Goal: Task Accomplishment & Management: Manage account settings

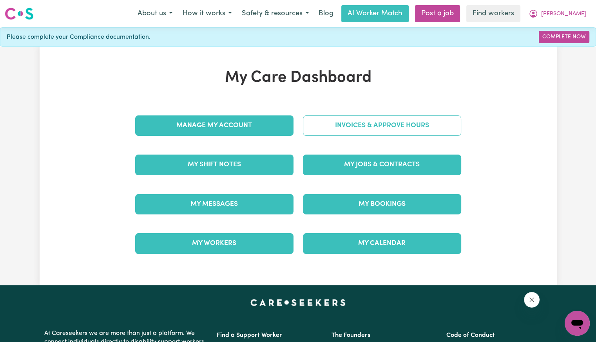
click at [321, 130] on link "Invoices & Approve Hours" at bounding box center [382, 126] width 158 height 20
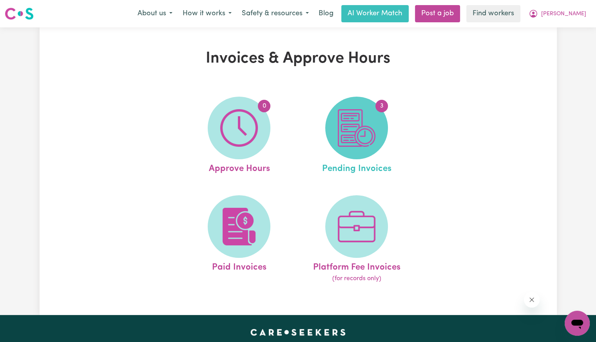
click at [369, 127] on img at bounding box center [357, 128] width 38 height 38
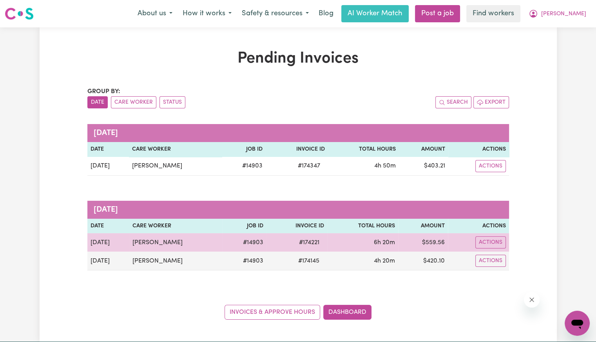
click at [304, 243] on span "# 174221" at bounding box center [309, 242] width 30 height 9
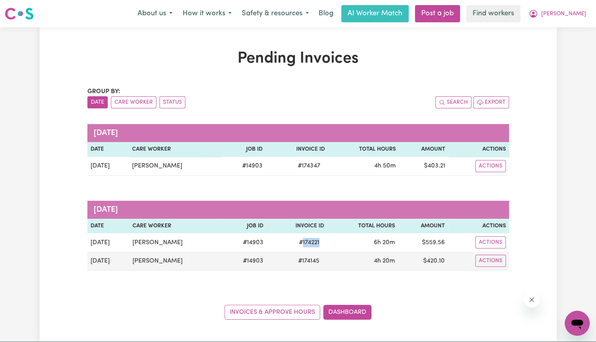
copy span "174221"
click at [574, 13] on span "[PERSON_NAME]" at bounding box center [563, 14] width 45 height 9
click at [556, 44] on link "Logout" at bounding box center [560, 45] width 62 height 15
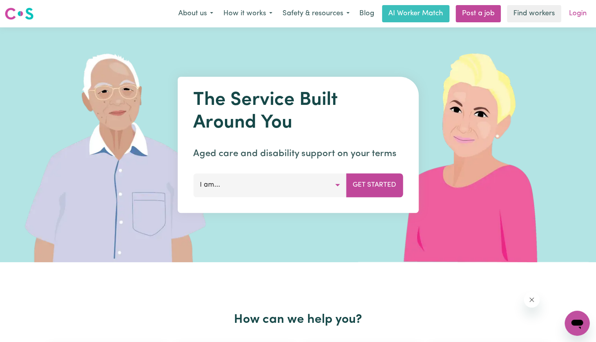
click at [575, 22] on link "Login" at bounding box center [577, 13] width 27 height 17
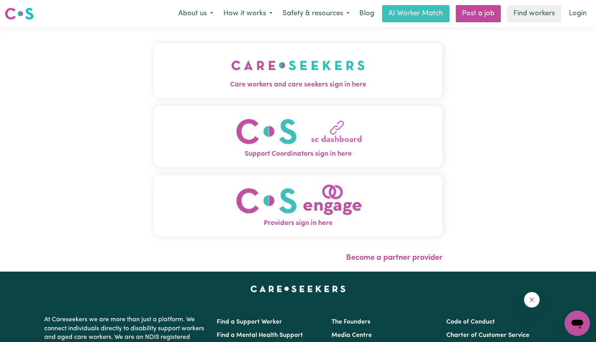
click at [265, 67] on img "Care workers and care seekers sign in here" at bounding box center [298, 65] width 134 height 29
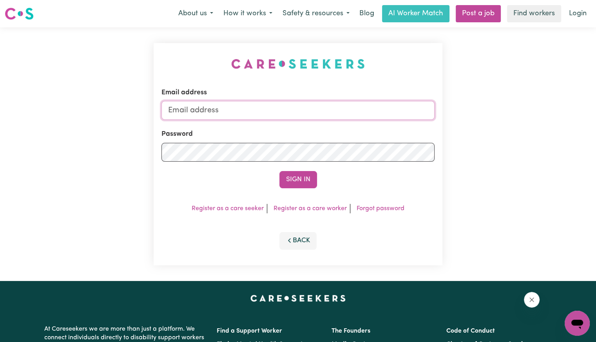
click at [249, 116] on input "Email address" at bounding box center [297, 110] width 273 height 19
drag, startPoint x: 207, startPoint y: 107, endPoint x: 589, endPoint y: 148, distance: 384.3
click at [589, 149] on div "Email address [EMAIL_ADDRESS][DOMAIN_NAME] Password Sign In Register as a care …" at bounding box center [298, 154] width 596 height 254
type input "Superuser~[EMAIL_ADDRESS][DOMAIN_NAME]"
click at [279, 171] on button "Sign In" at bounding box center [298, 179] width 38 height 17
